Goal: Task Accomplishment & Management: Complete application form

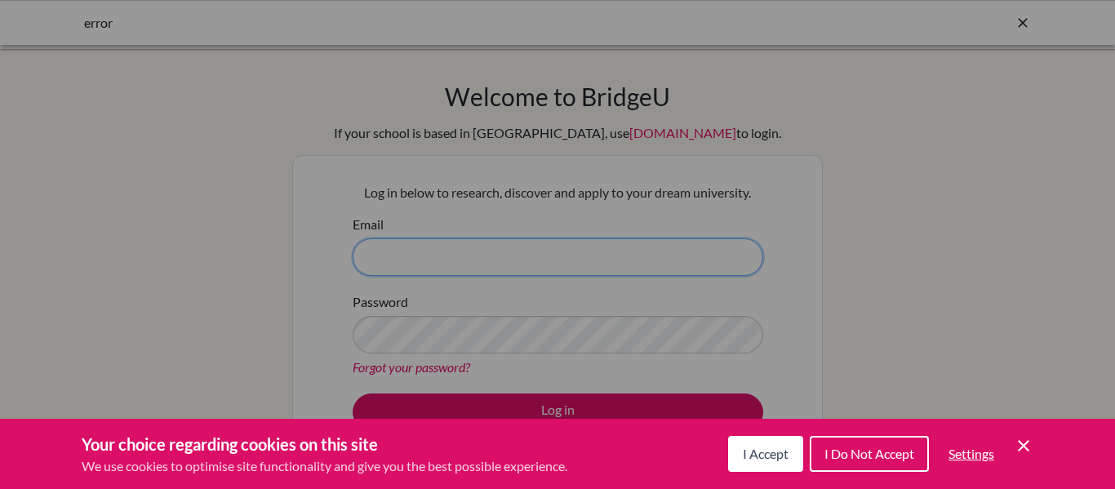
type input "aravind@inventureacademy.com"
click at [1028, 438] on icon "Cookie Control Close Icon" at bounding box center [1024, 446] width 20 height 20
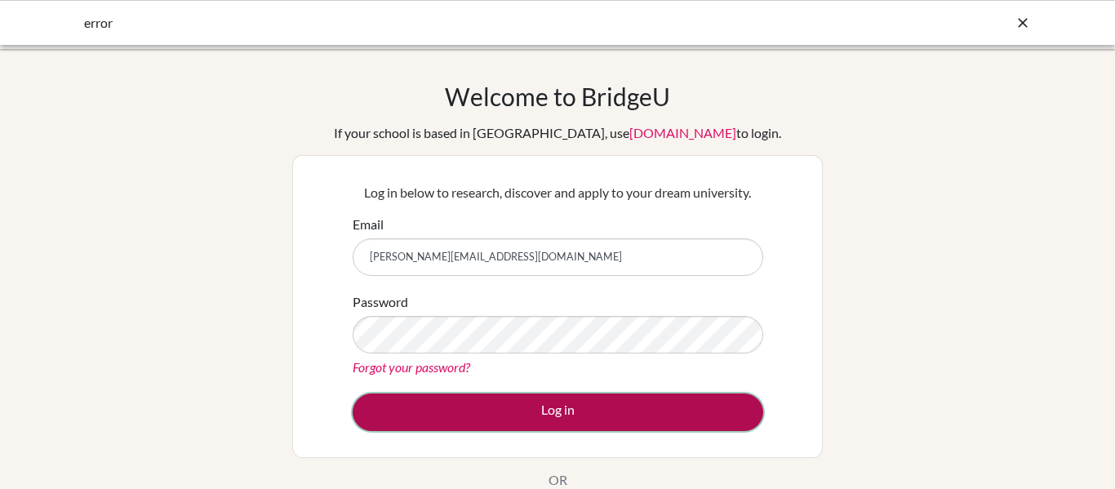
click at [563, 423] on button "Log in" at bounding box center [558, 412] width 411 height 38
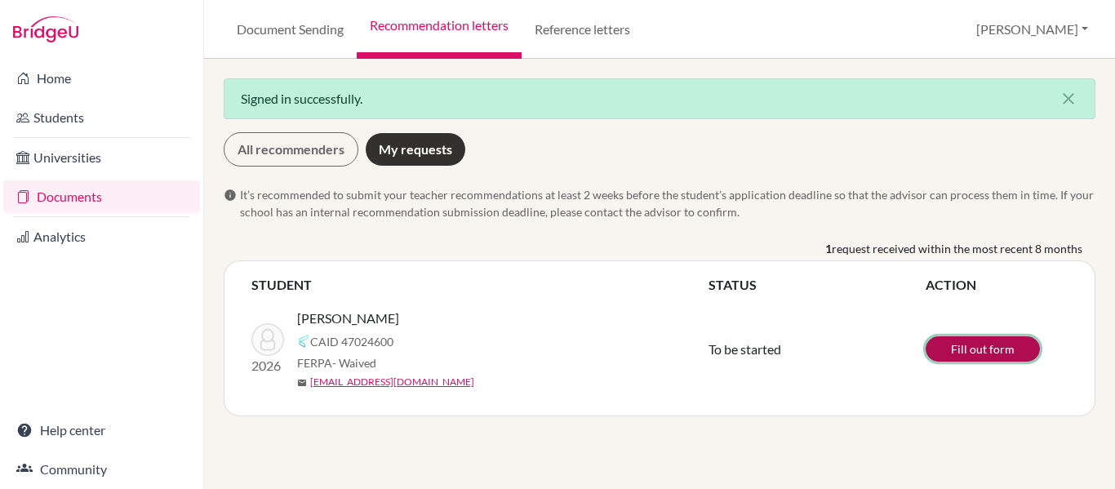
click at [983, 349] on link "Fill out form" at bounding box center [983, 348] width 114 height 25
